Goal: Check status: Check status

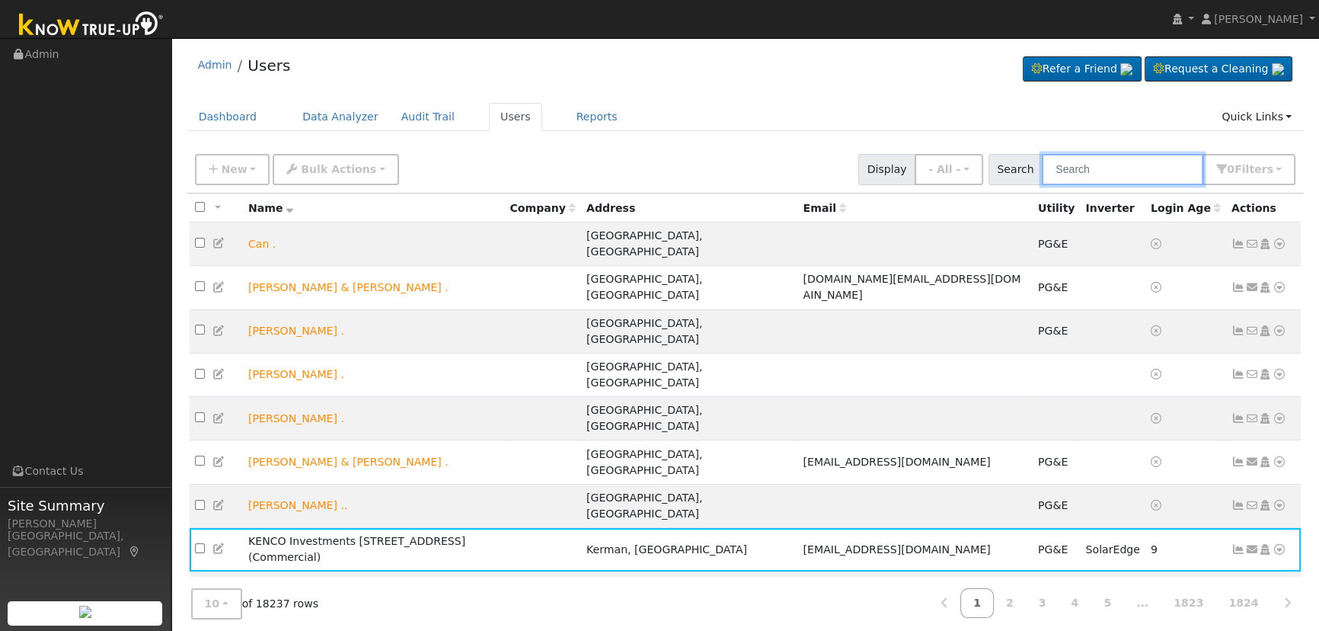
click at [1097, 168] on input "text" at bounding box center [1122, 169] width 161 height 31
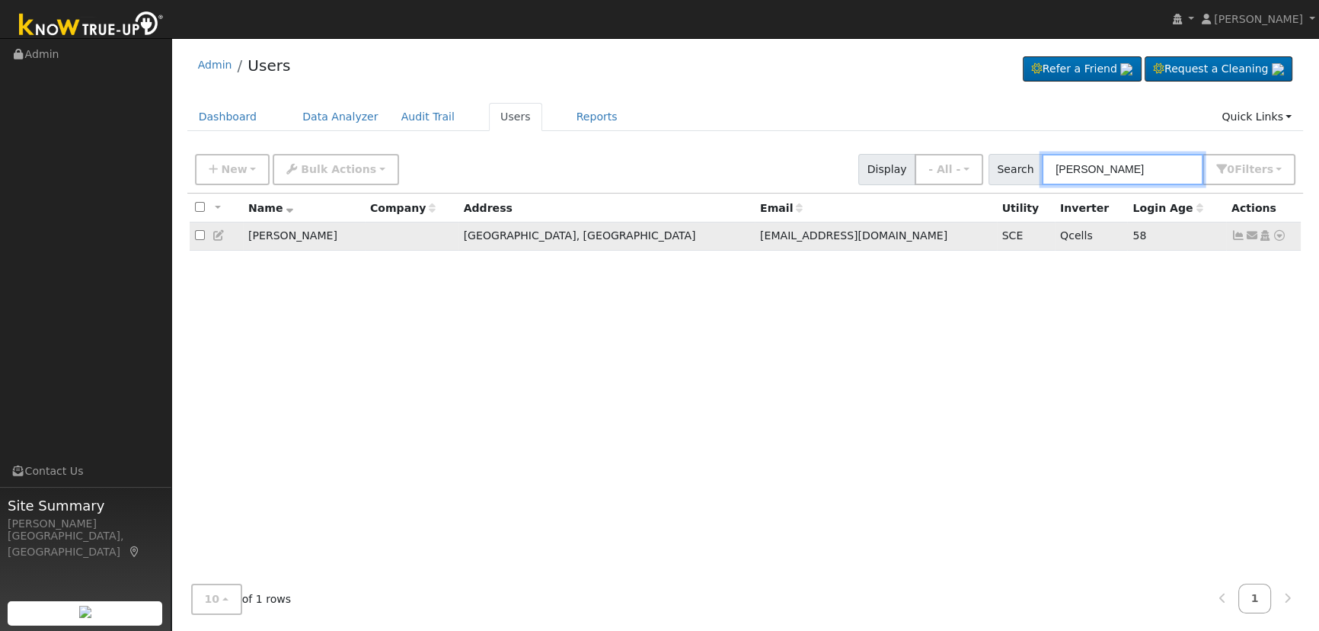
type input "[PERSON_NAME]"
click at [1235, 235] on icon at bounding box center [1239, 235] width 14 height 11
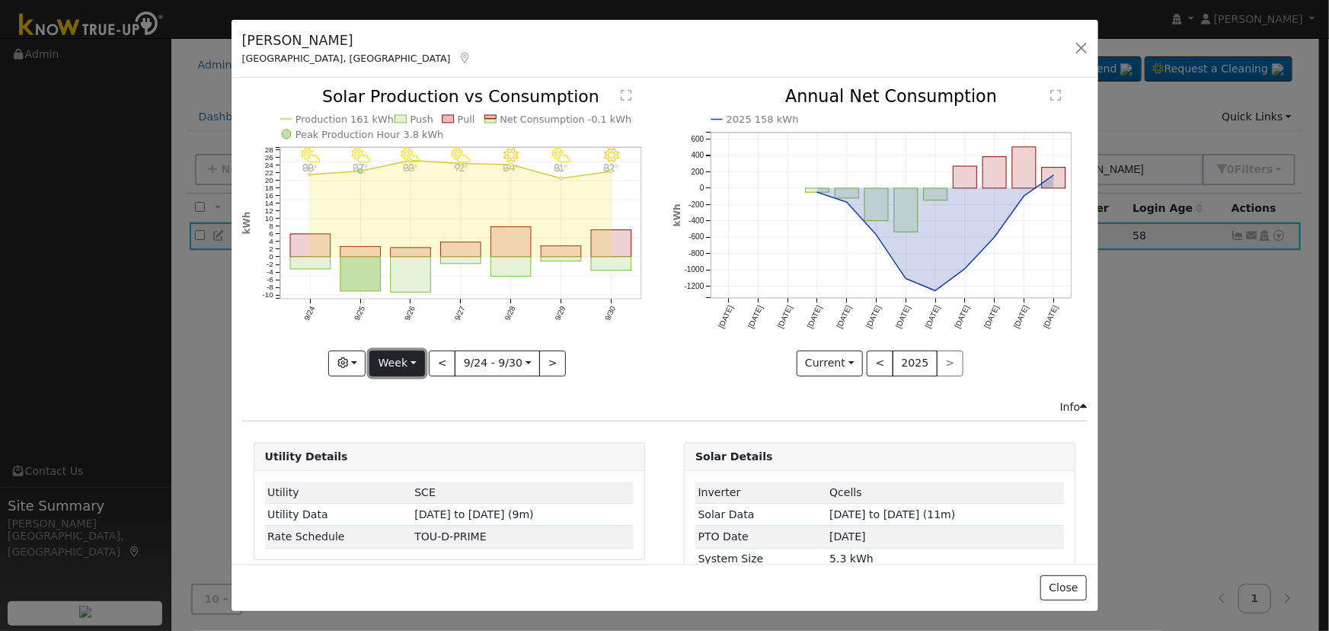
click at [398, 359] on button "Week" at bounding box center [397, 363] width 56 height 26
click at [398, 404] on link "Week" at bounding box center [423, 414] width 106 height 21
click at [396, 359] on button "Week" at bounding box center [397, 363] width 56 height 26
click at [401, 386] on link "Day" at bounding box center [423, 393] width 106 height 21
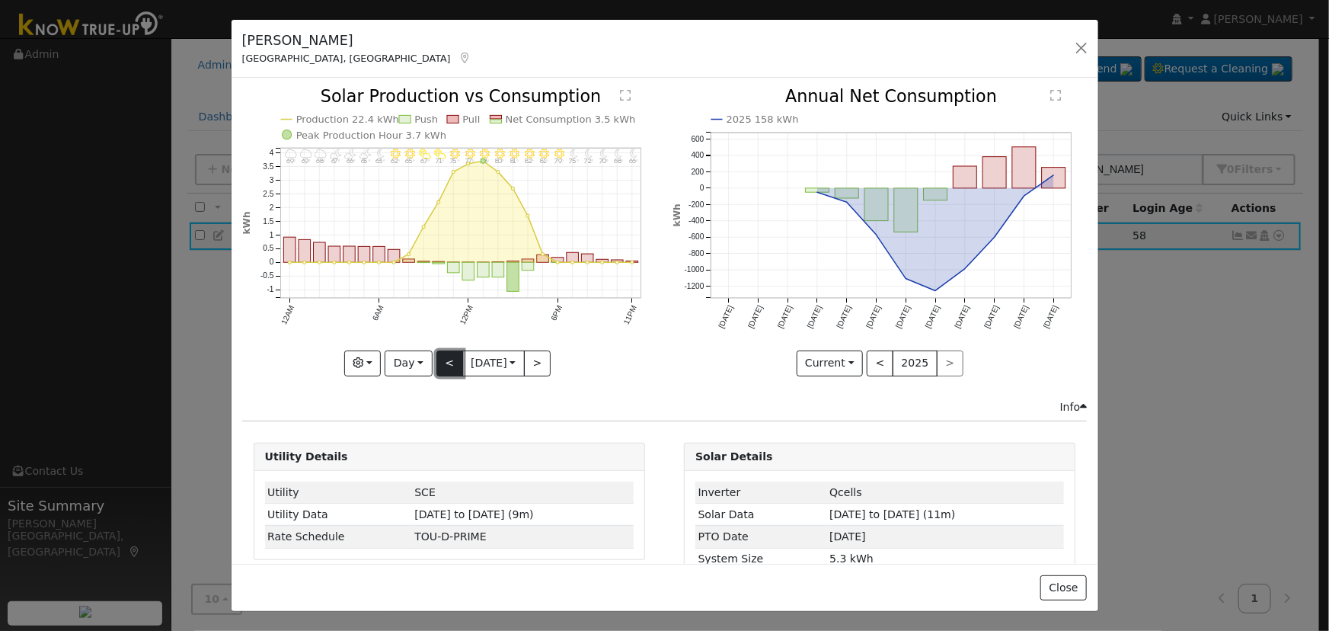
click at [436, 353] on button "<" at bounding box center [449, 363] width 27 height 26
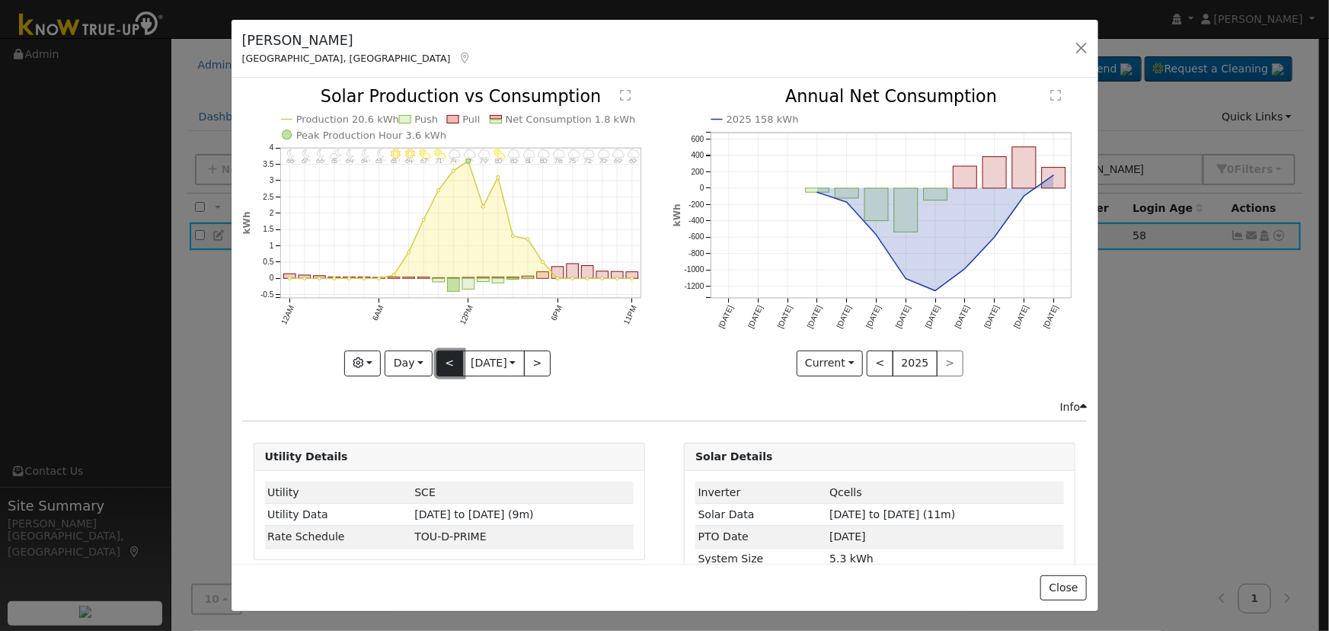
click at [436, 353] on button "<" at bounding box center [449, 363] width 27 height 26
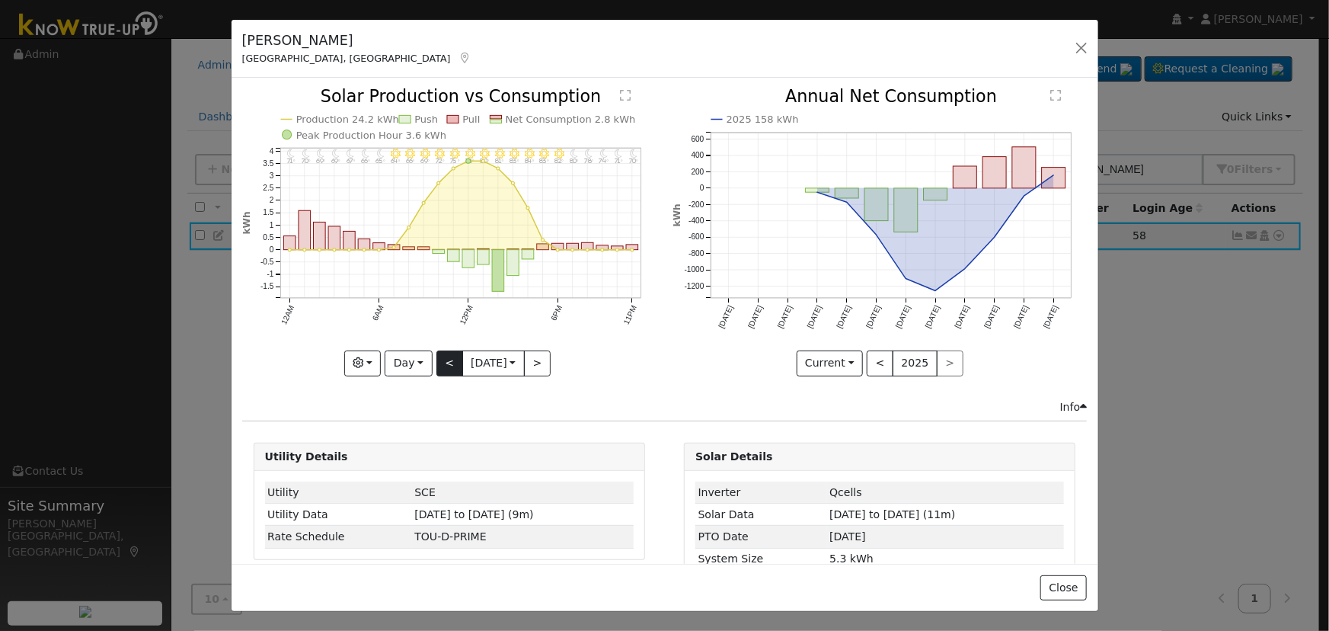
click at [436, 353] on div "11PM - Clear 70° 10PM - Clear 71° 9PM - Clear 74° 8PM - Clear 78° 7PM - Clear 8…" at bounding box center [449, 231] width 414 height 287
click at [436, 353] on button "<" at bounding box center [449, 363] width 27 height 26
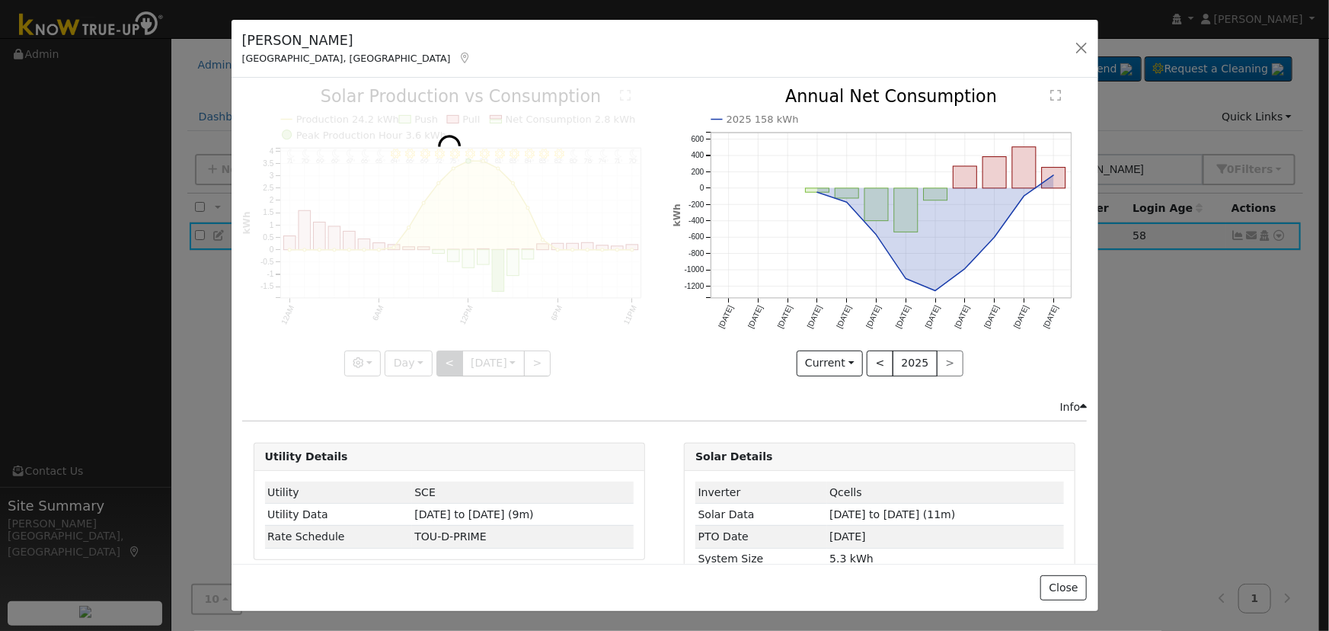
click at [436, 353] on div at bounding box center [449, 231] width 414 height 287
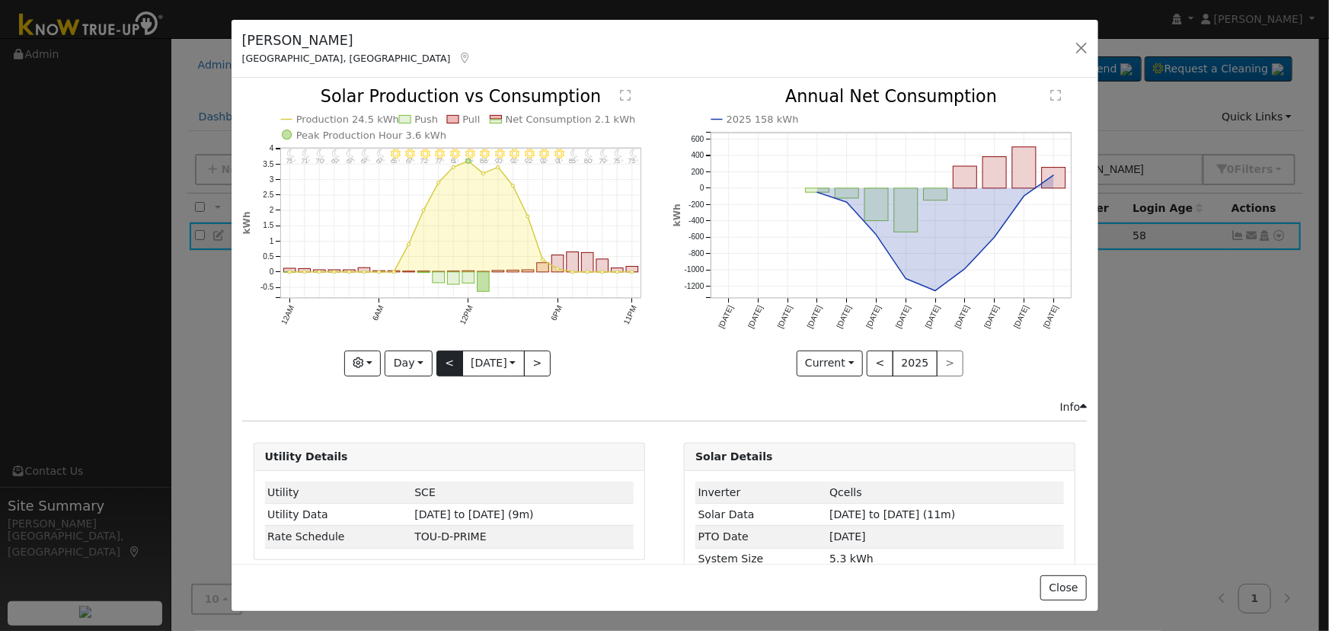
click at [436, 353] on div at bounding box center [449, 231] width 414 height 287
click at [436, 353] on div "11PM - MostlyClear 73° 10PM - MostlyClear 75° 9PM - MostlyClear 79° 8PM - Mostl…" at bounding box center [449, 231] width 414 height 287
click at [436, 353] on button "<" at bounding box center [449, 363] width 27 height 26
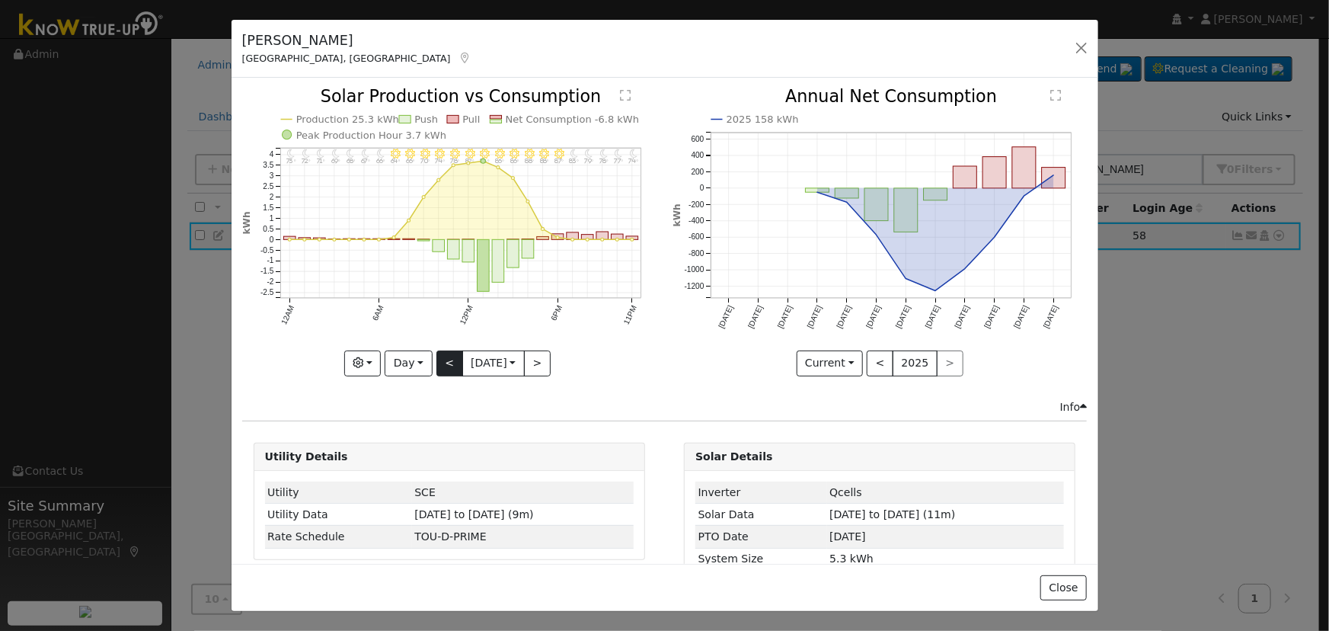
click at [436, 353] on div at bounding box center [449, 231] width 414 height 287
click at [436, 353] on button "<" at bounding box center [449, 363] width 27 height 26
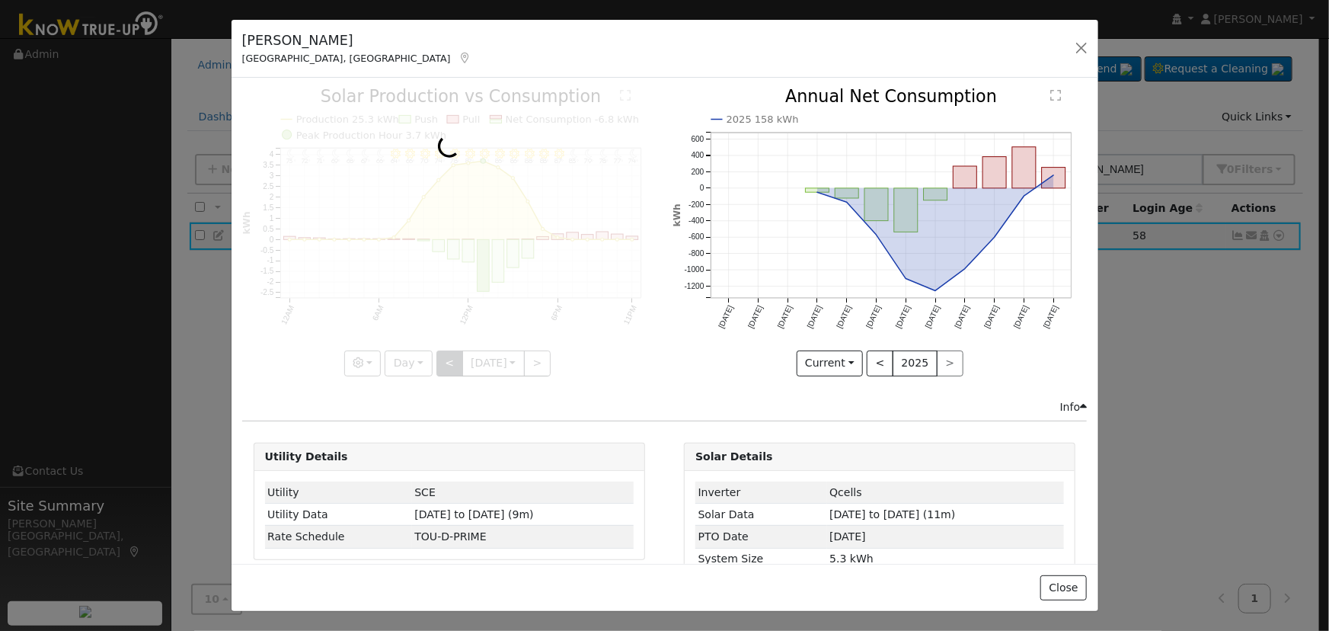
click at [436, 353] on div at bounding box center [449, 231] width 414 height 287
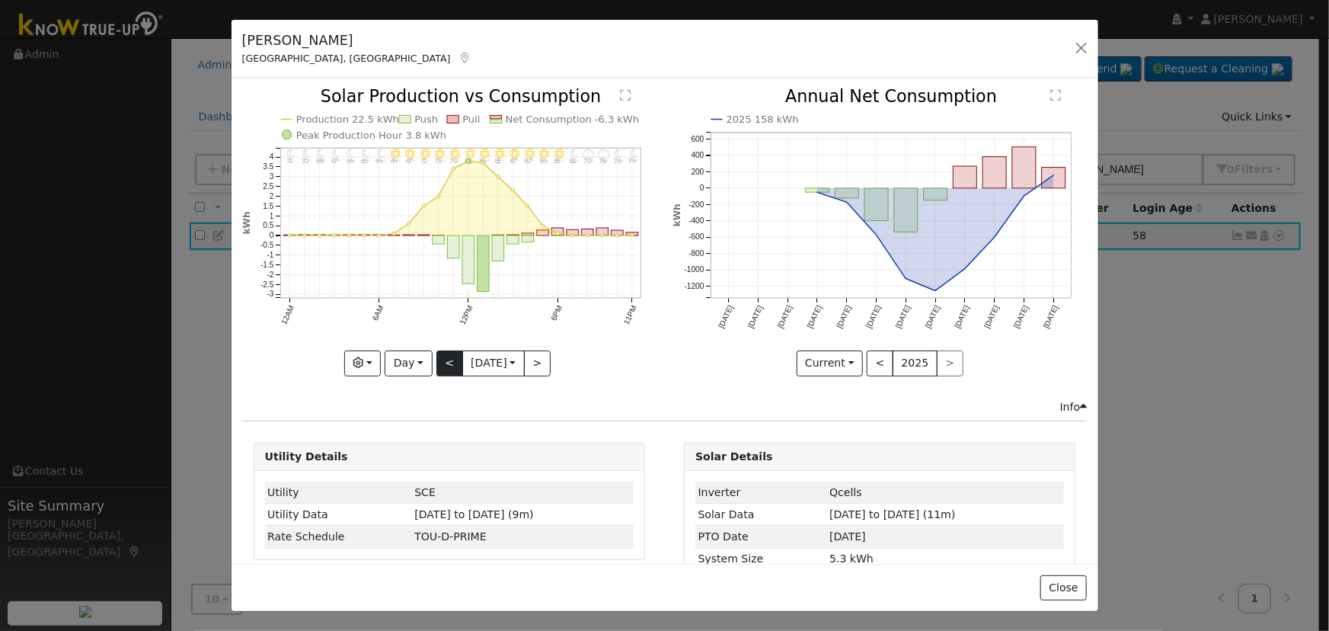
click at [436, 353] on div "11PM - Clear 74° 10PM - MostlyClear 76° 9PM - MostlyCloudy 78° 8PM - MostlyClou…" at bounding box center [449, 231] width 414 height 287
click at [436, 353] on button "<" at bounding box center [449, 363] width 27 height 26
type input "[DATE]"
click at [0, 0] on div at bounding box center [0, 0] width 0 height 0
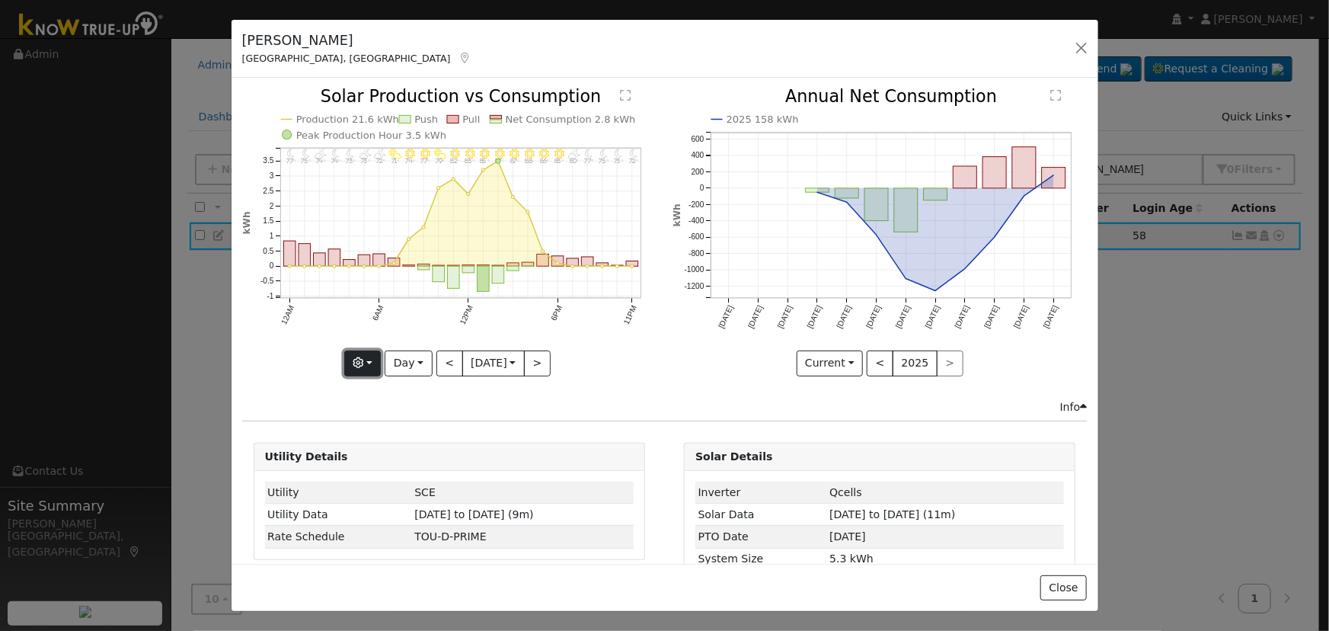
click at [344, 357] on button "button" at bounding box center [362, 363] width 37 height 26
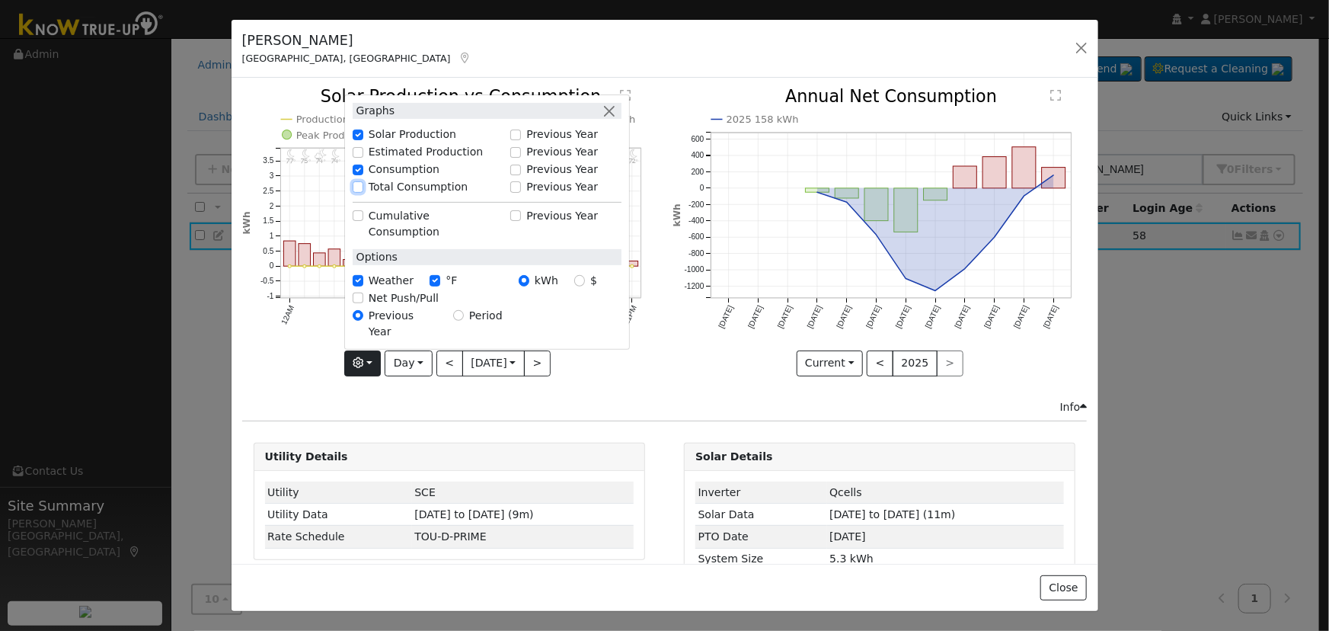
click at [353, 192] on input "Total Consumption" at bounding box center [358, 186] width 11 height 11
checkbox input "true"
drag, startPoint x: 605, startPoint y: 127, endPoint x: 609, endPoint y: 163, distance: 35.9
click at [605, 126] on div "Graphs Solar Production Previous Year Estimated Production Previous Year Consum…" at bounding box center [487, 221] width 286 height 254
click at [605, 119] on button "button" at bounding box center [610, 111] width 16 height 16
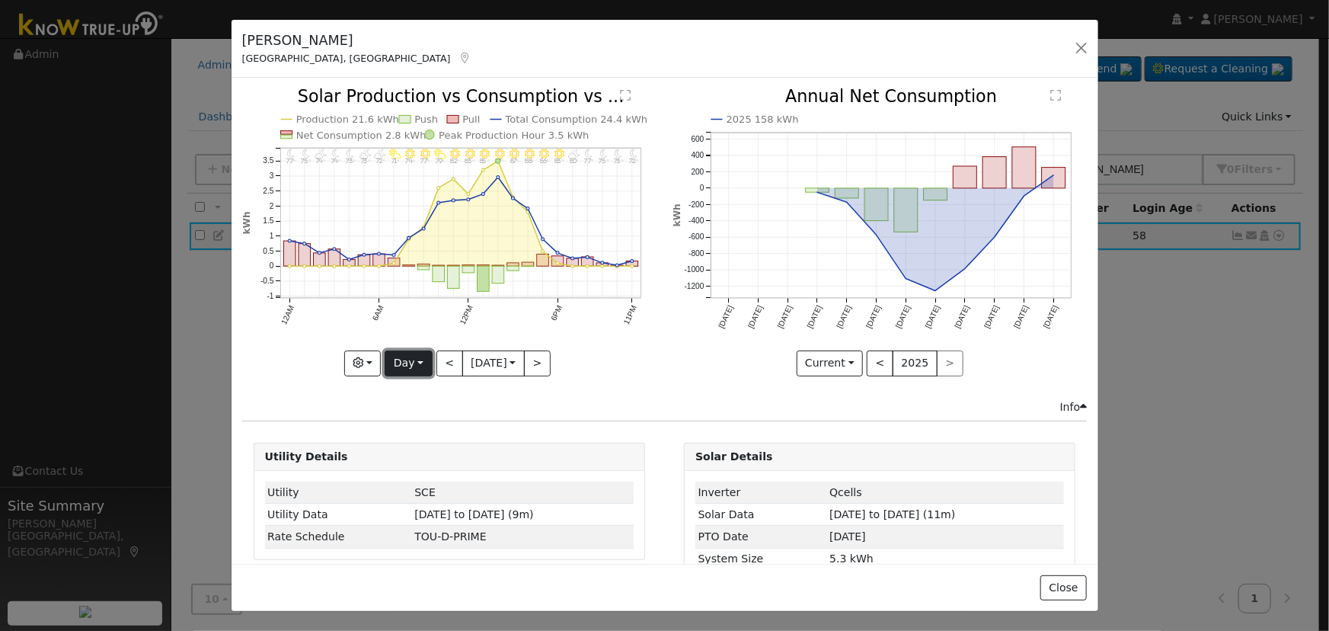
click at [404, 352] on button "Day" at bounding box center [408, 363] width 47 height 26
click at [411, 449] on link "Year" at bounding box center [438, 457] width 106 height 21
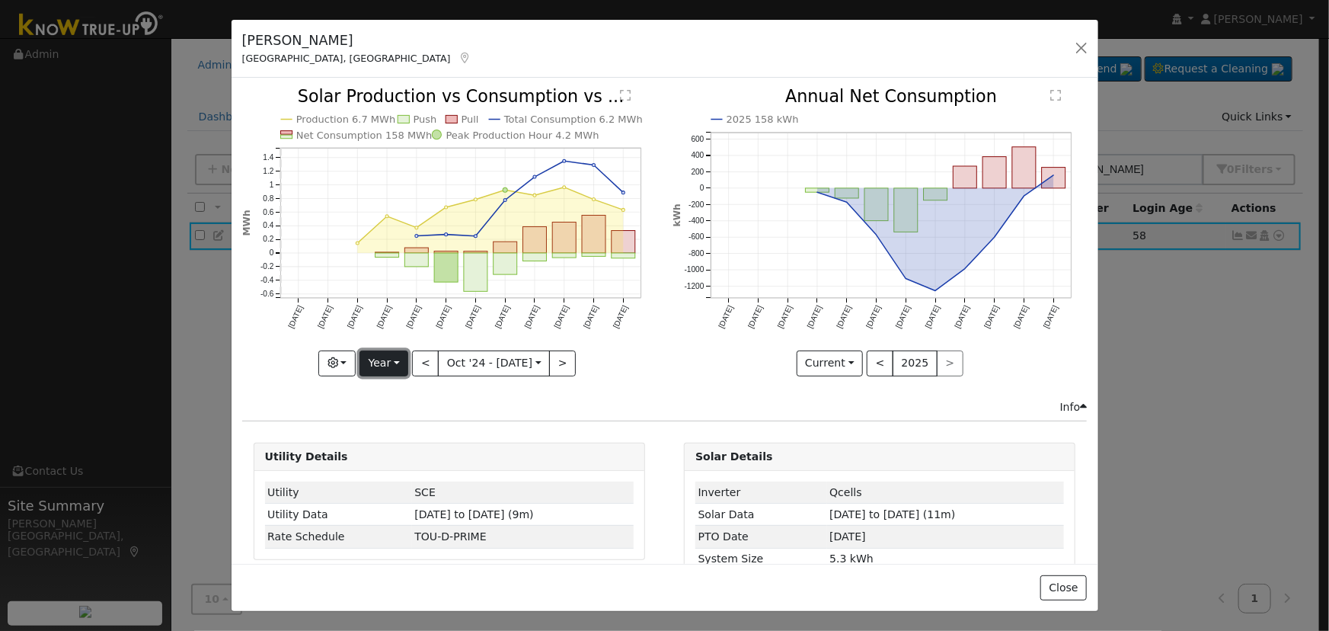
click at [397, 364] on button "Year" at bounding box center [383, 363] width 49 height 26
click at [408, 426] on link "Month" at bounding box center [413, 436] width 106 height 21
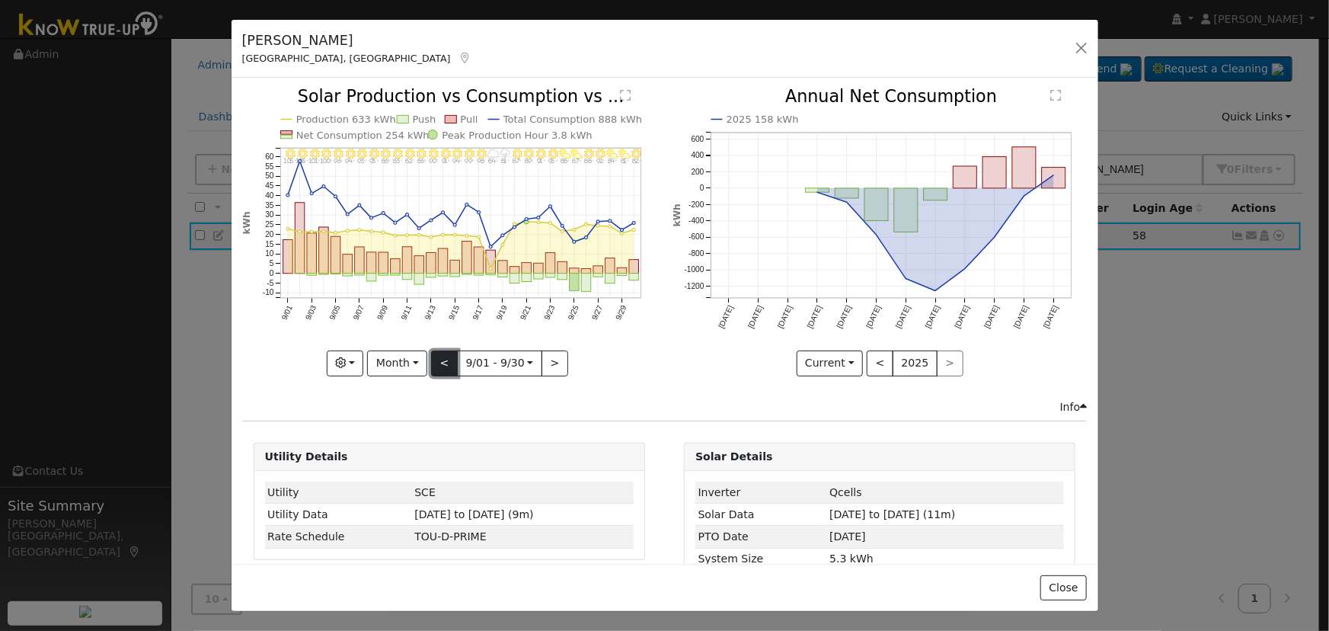
click at [436, 363] on button "<" at bounding box center [444, 363] width 27 height 26
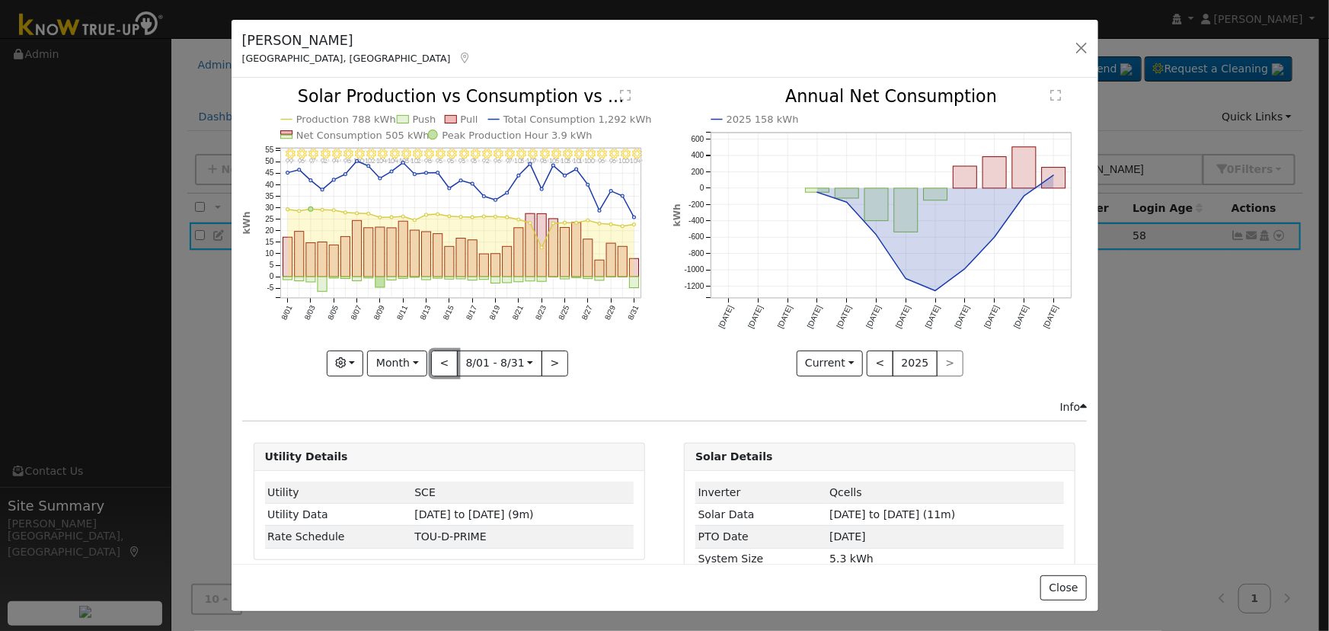
click at [436, 363] on button "<" at bounding box center [444, 363] width 27 height 26
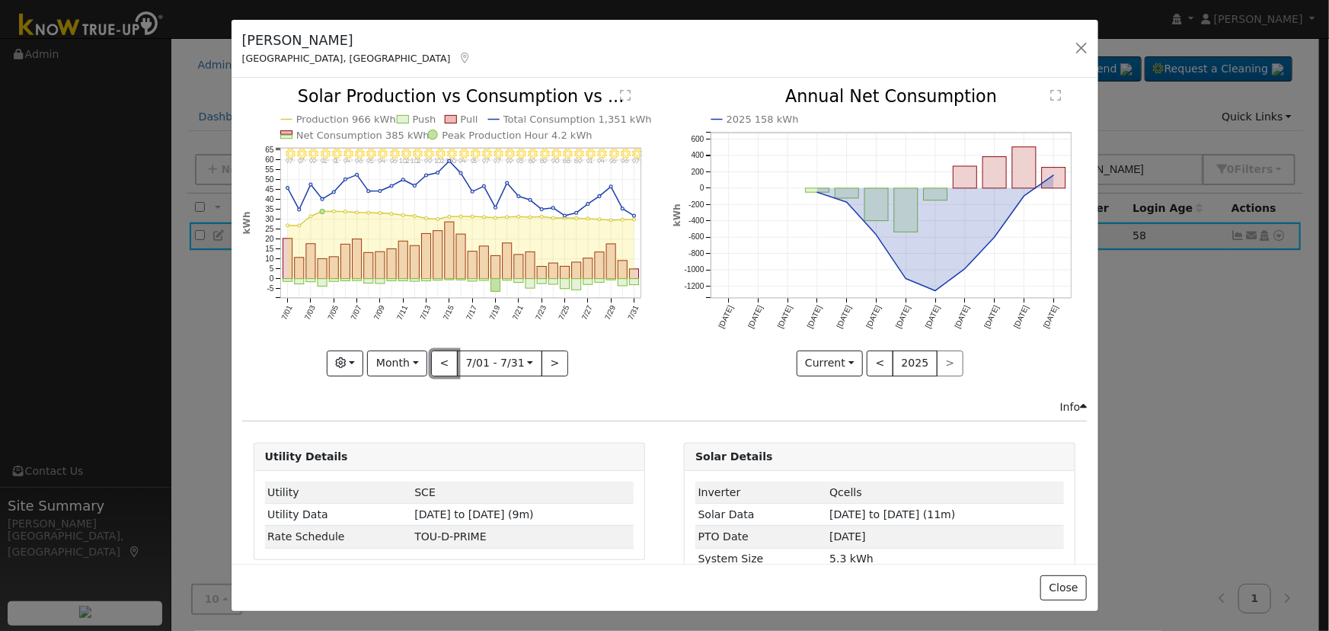
click at [436, 363] on button "<" at bounding box center [444, 363] width 27 height 26
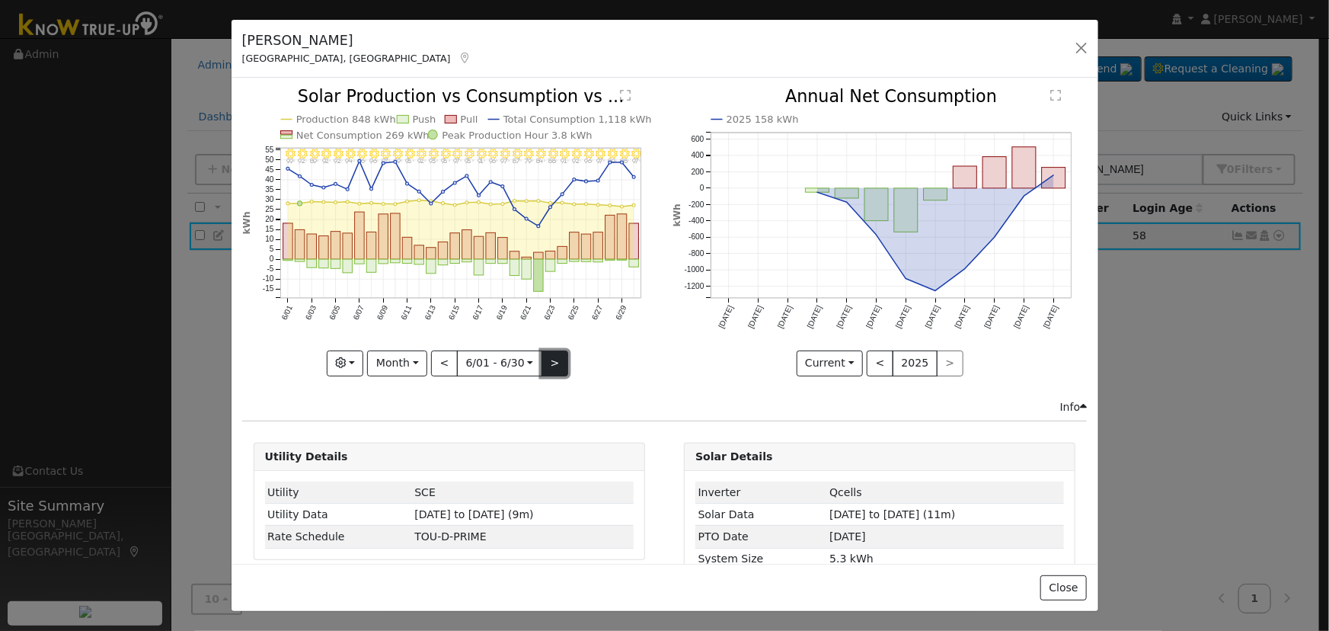
click at [542, 355] on button ">" at bounding box center [555, 363] width 27 height 26
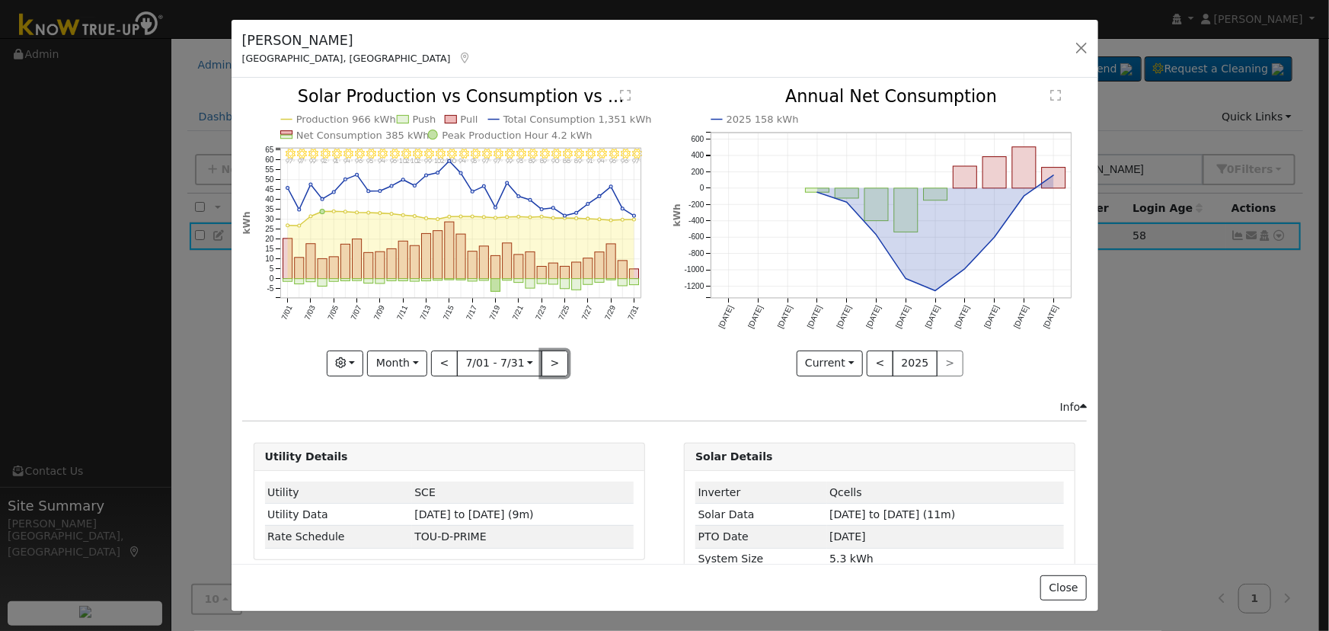
click at [542, 354] on button ">" at bounding box center [555, 363] width 27 height 26
type input "[DATE]"
